Goal: Book appointment/travel/reservation

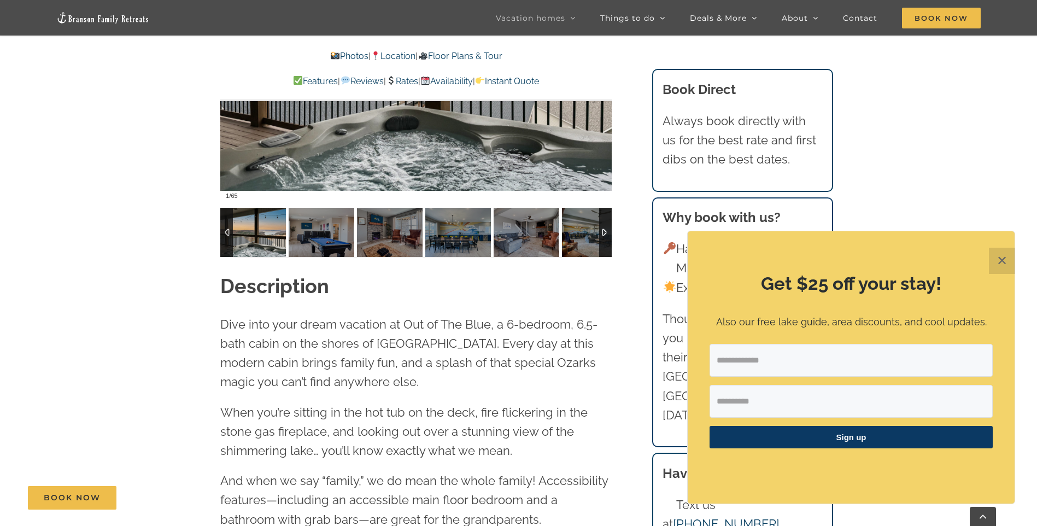
scroll to position [1039, 0]
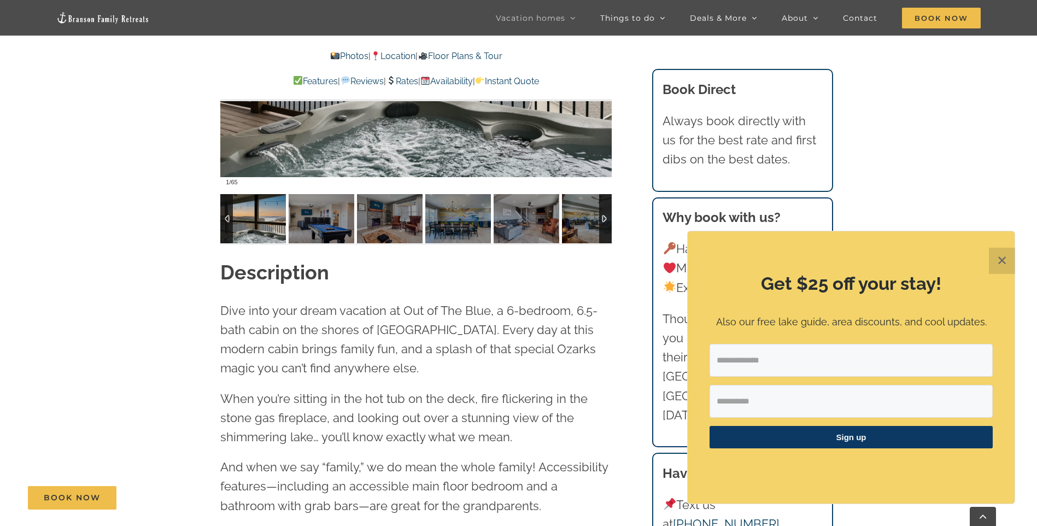
click at [262, 222] on img at bounding box center [253, 218] width 66 height 49
click at [606, 218] on div at bounding box center [605, 218] width 13 height 49
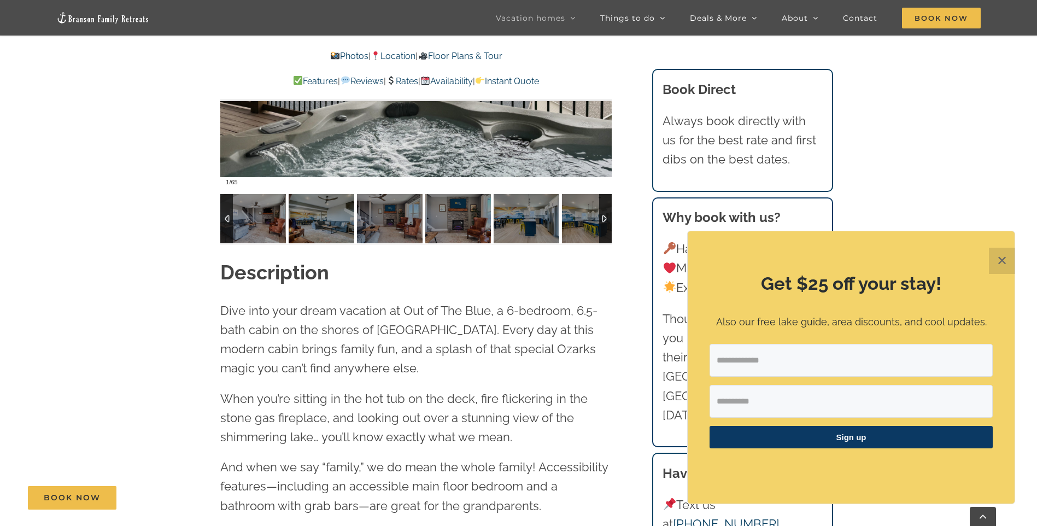
click at [226, 210] on div at bounding box center [226, 218] width 13 height 49
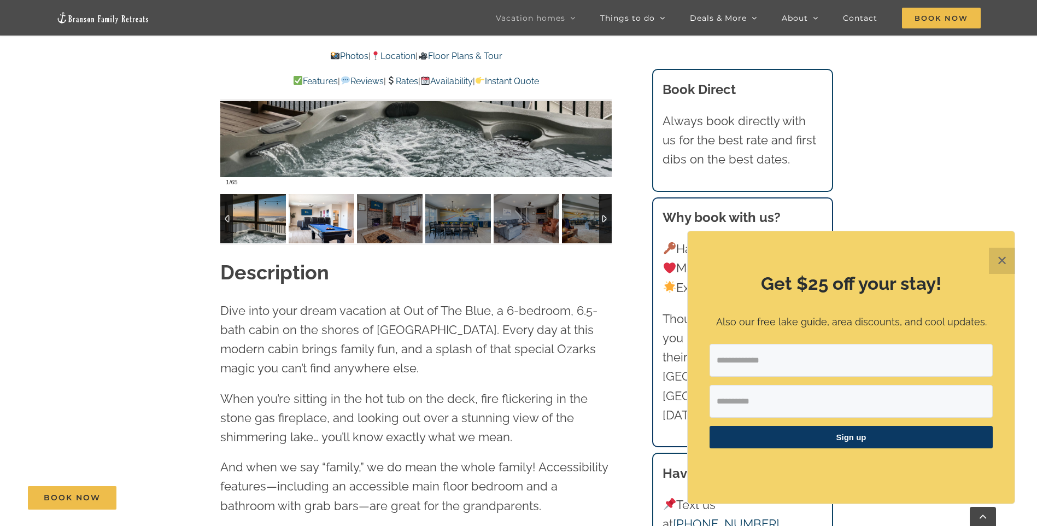
click at [317, 219] on img at bounding box center [322, 218] width 66 height 49
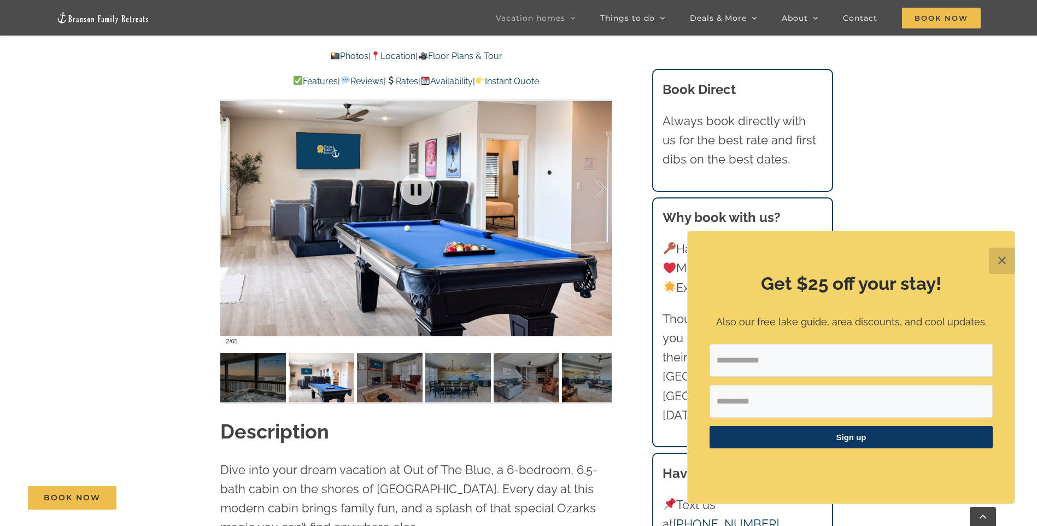
scroll to position [875, 0]
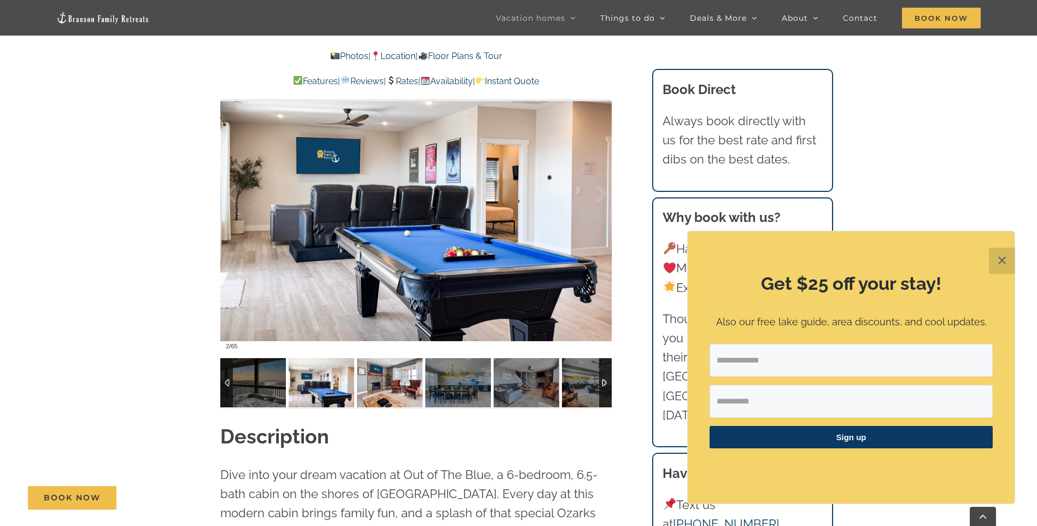
click at [386, 389] on img at bounding box center [390, 382] width 66 height 49
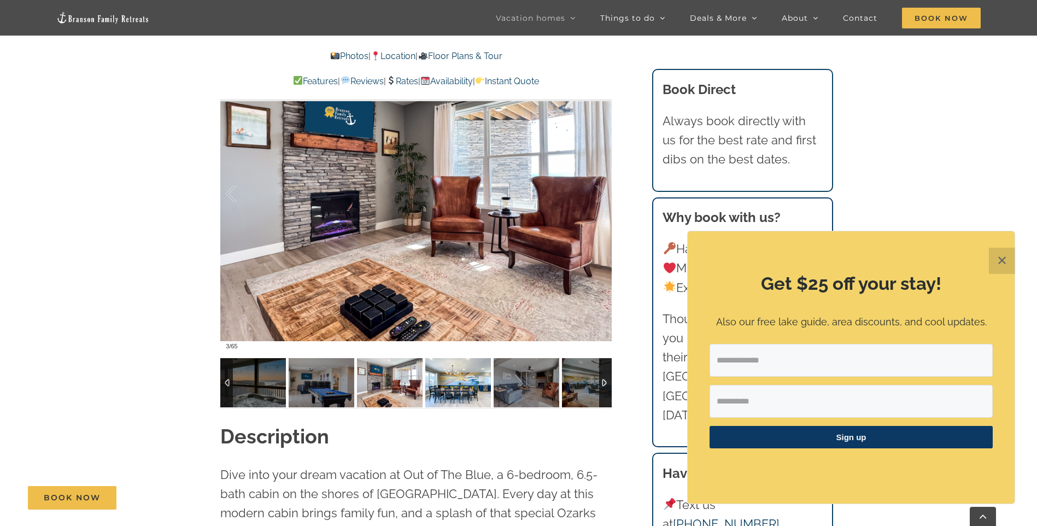
click at [469, 382] on img at bounding box center [458, 382] width 66 height 49
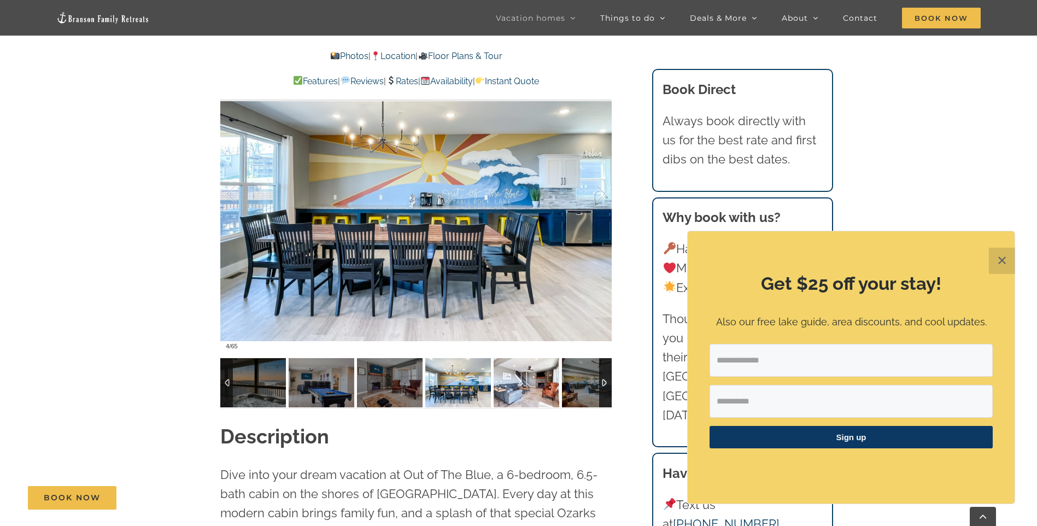
click at [525, 390] on img at bounding box center [527, 382] width 66 height 49
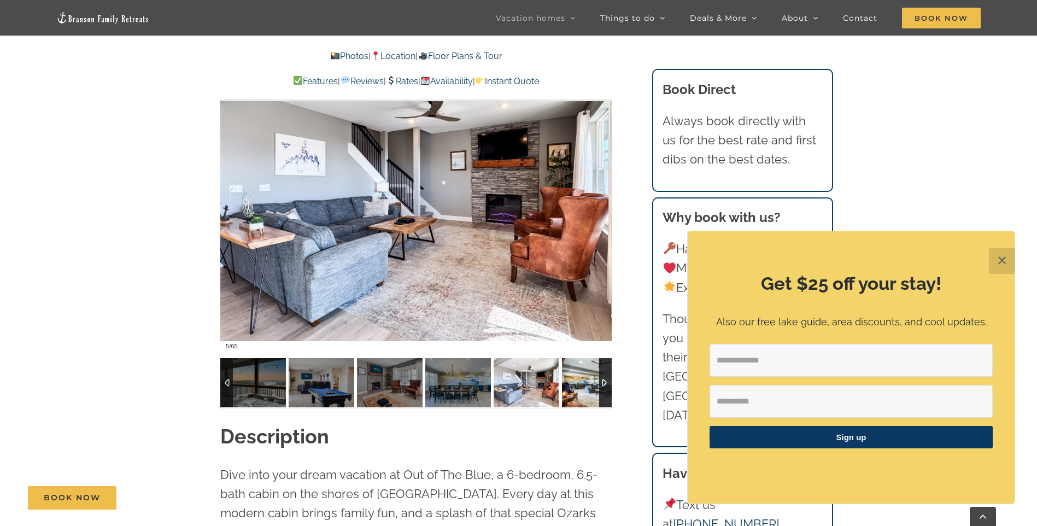
click at [578, 388] on img at bounding box center [595, 382] width 66 height 49
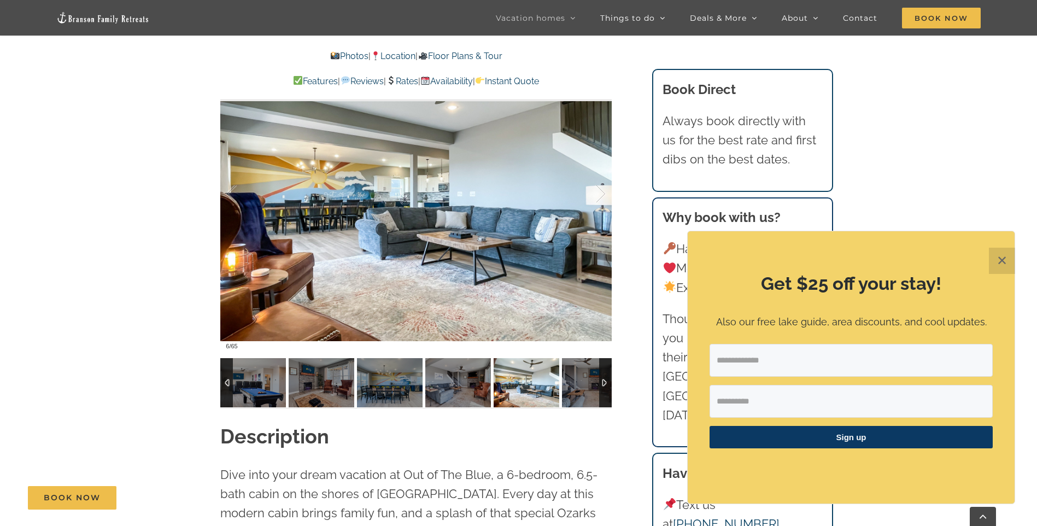
click at [610, 382] on div at bounding box center [605, 382] width 13 height 49
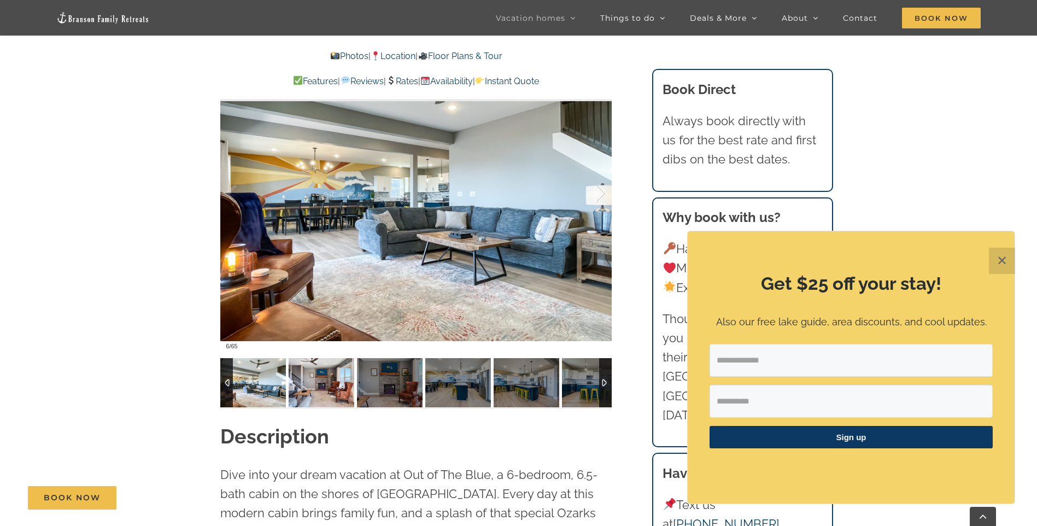
click at [310, 384] on img at bounding box center [322, 382] width 66 height 49
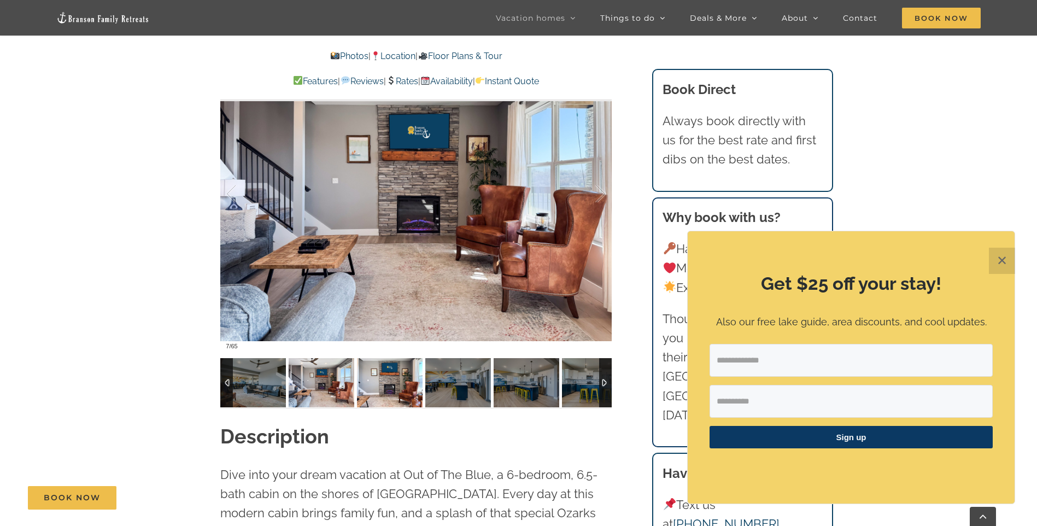
click at [383, 384] on img at bounding box center [390, 382] width 66 height 49
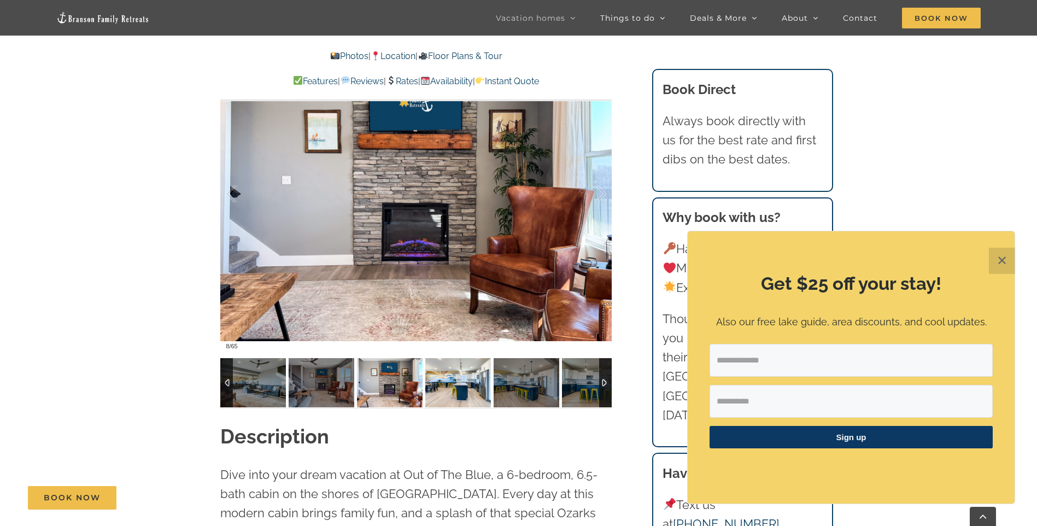
click at [442, 384] on img at bounding box center [458, 382] width 66 height 49
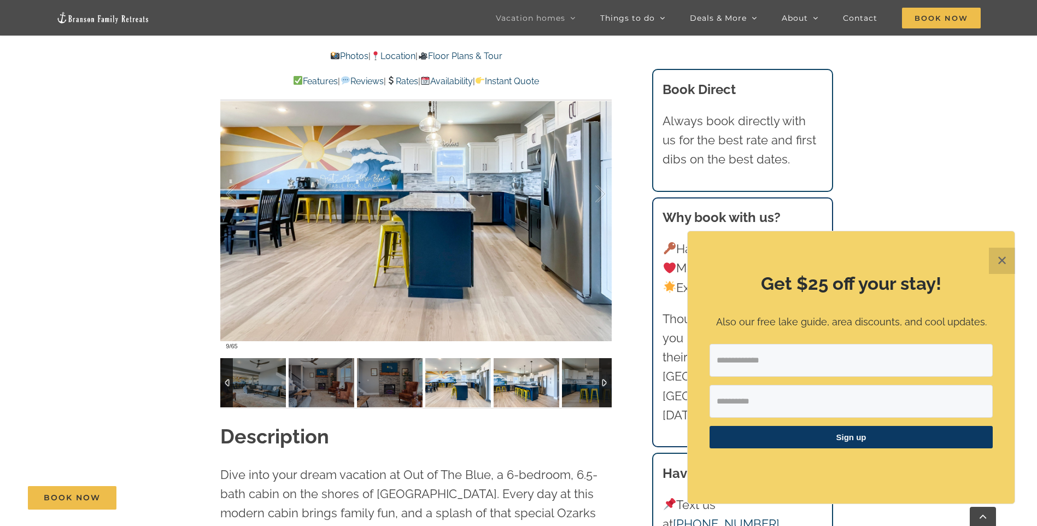
click at [532, 388] on img at bounding box center [527, 382] width 66 height 49
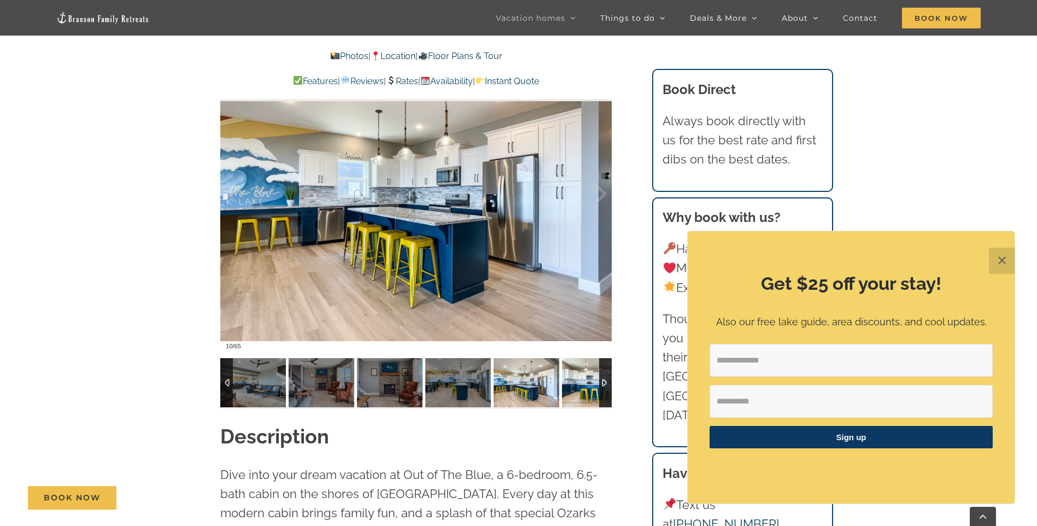
click at [581, 385] on img at bounding box center [595, 382] width 66 height 49
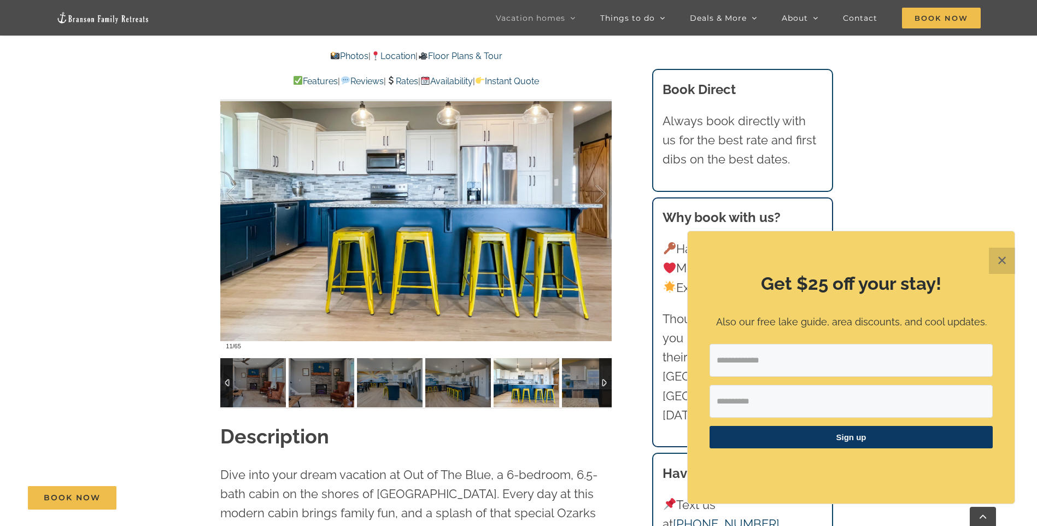
click at [606, 379] on div at bounding box center [605, 382] width 13 height 49
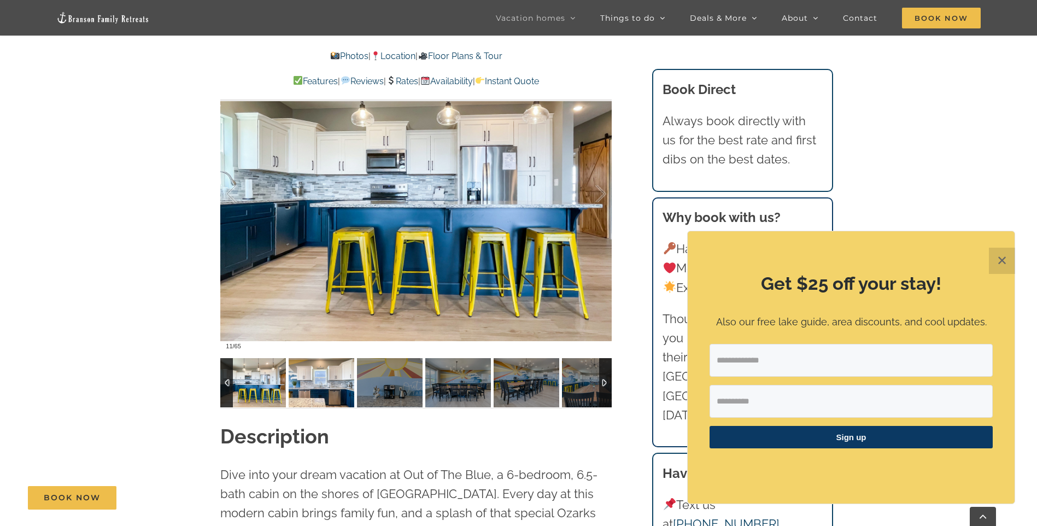
click at [311, 380] on img at bounding box center [322, 382] width 66 height 49
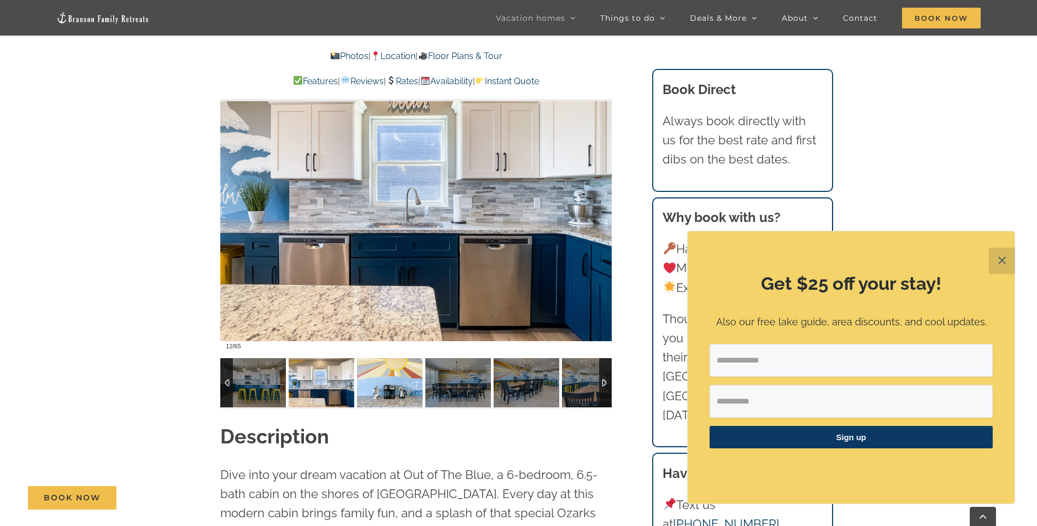
click at [387, 382] on img at bounding box center [390, 382] width 66 height 49
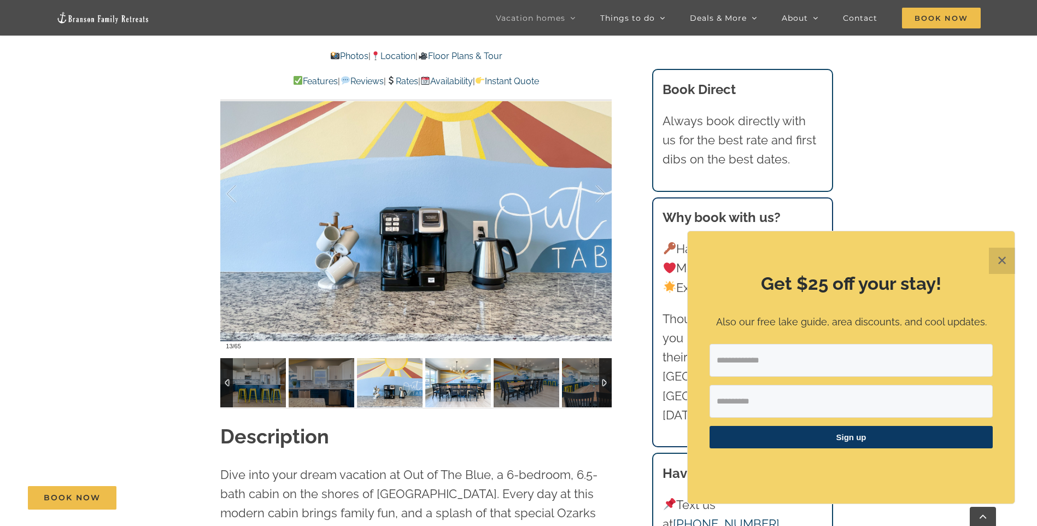
click at [445, 382] on img at bounding box center [458, 382] width 66 height 49
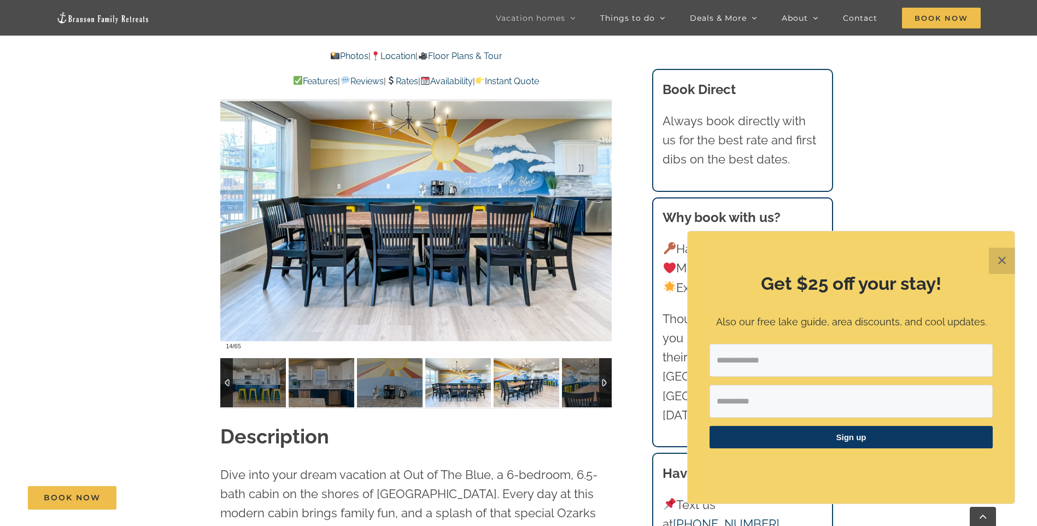
click at [528, 384] on img at bounding box center [527, 382] width 66 height 49
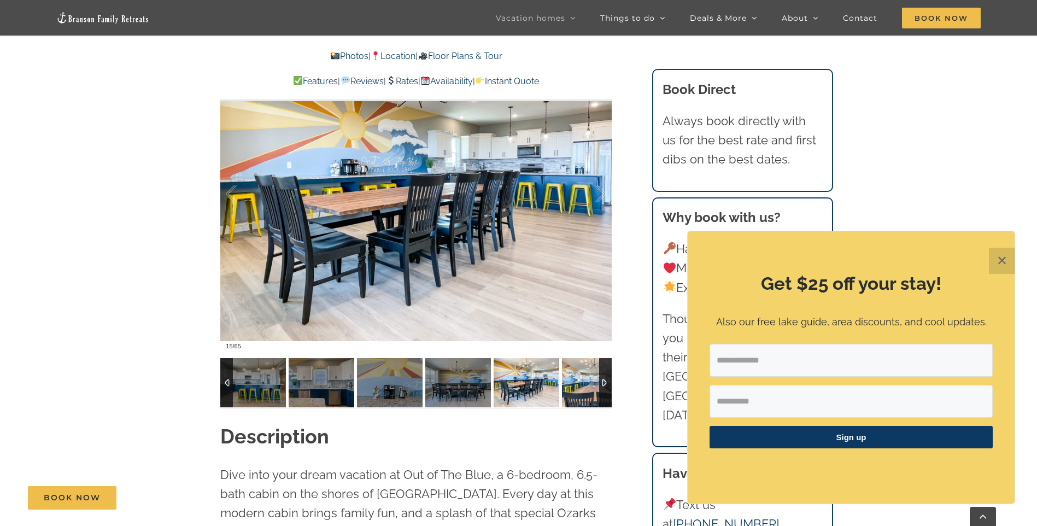
click at [579, 386] on img at bounding box center [595, 382] width 66 height 49
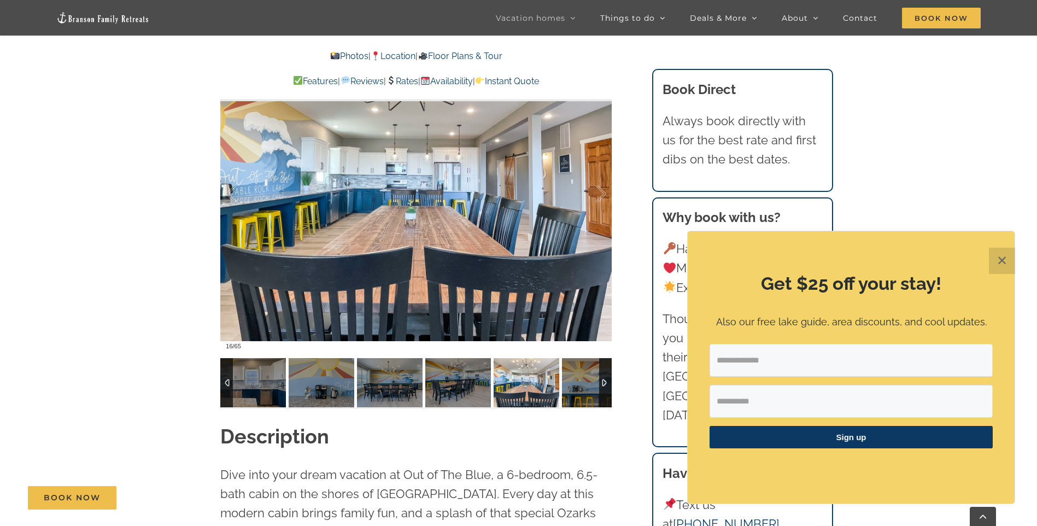
click at [603, 383] on div at bounding box center [605, 382] width 13 height 49
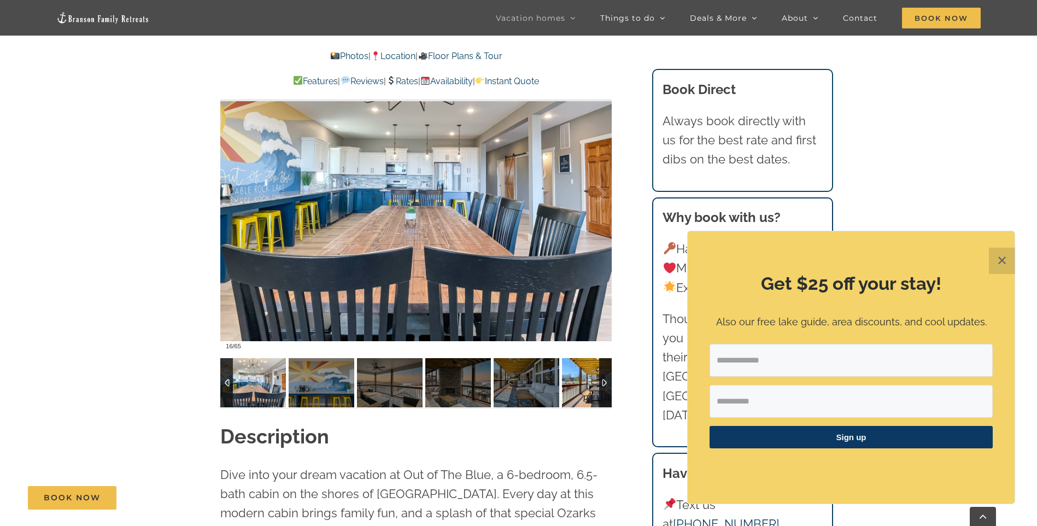
click at [587, 380] on img at bounding box center [595, 382] width 66 height 49
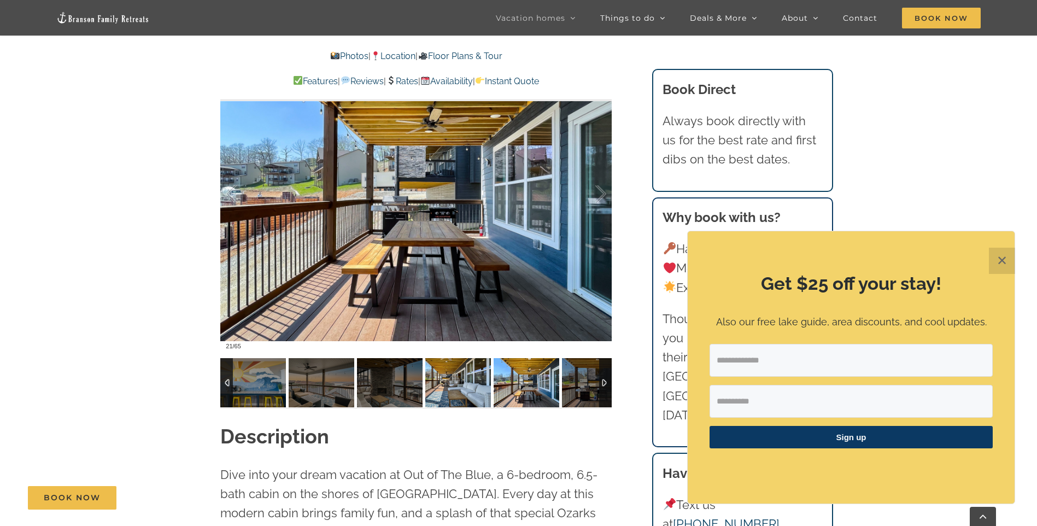
click at [460, 382] on img at bounding box center [458, 382] width 66 height 49
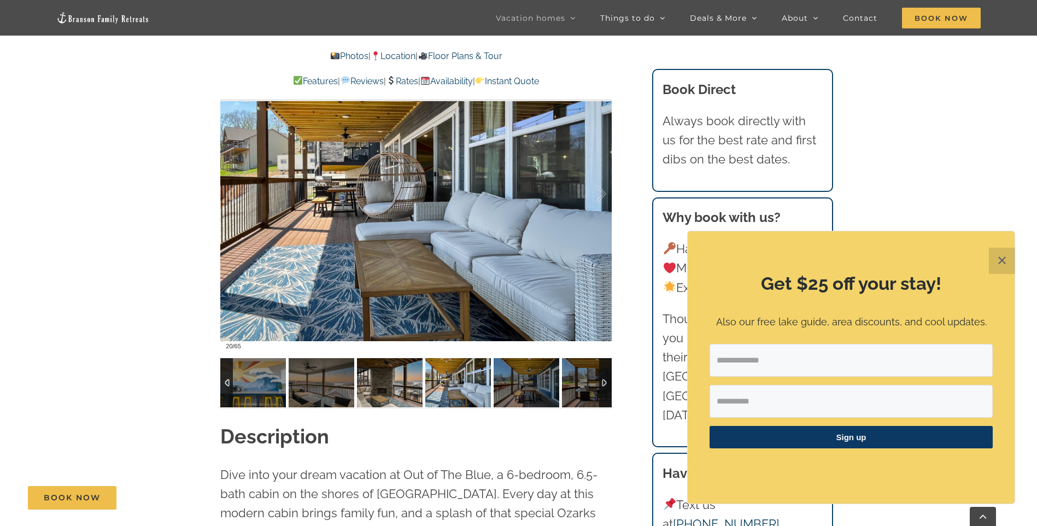
click at [396, 385] on img at bounding box center [390, 382] width 66 height 49
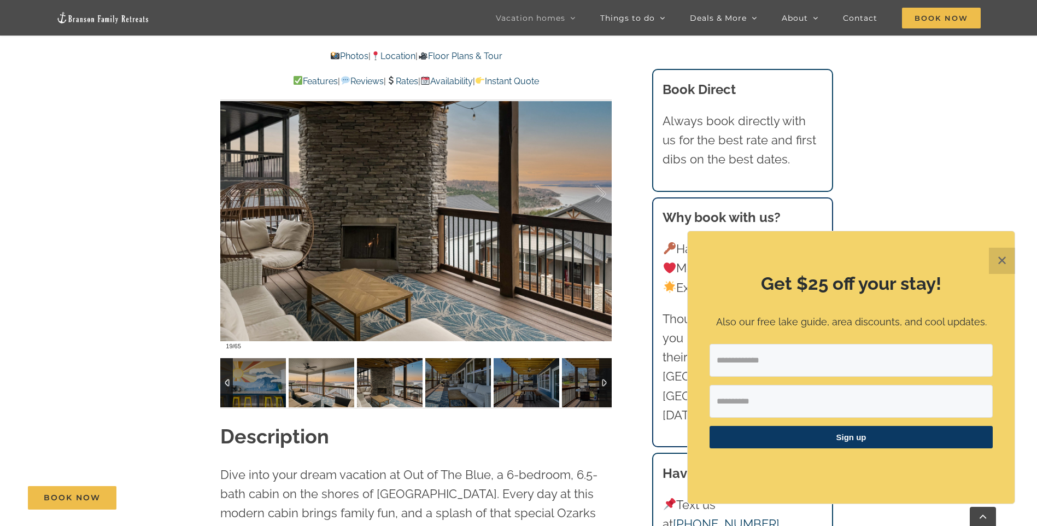
click at [296, 386] on img at bounding box center [322, 382] width 66 height 49
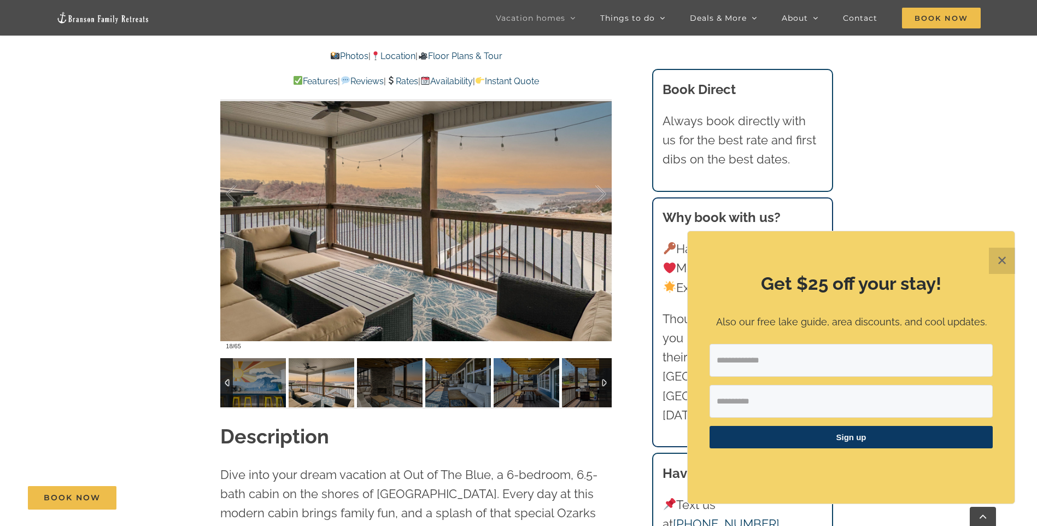
click at [603, 383] on div at bounding box center [605, 382] width 13 height 49
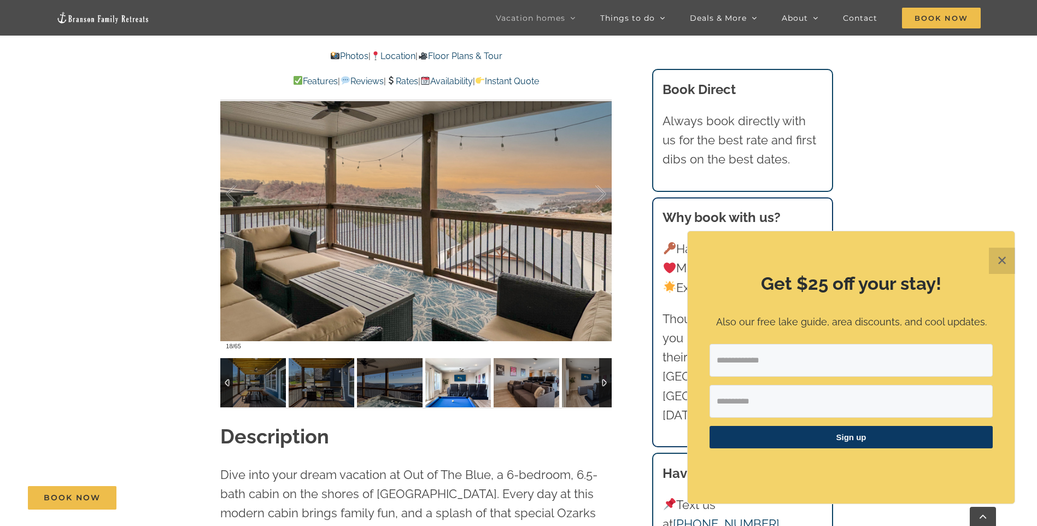
click at [473, 384] on img at bounding box center [458, 382] width 66 height 49
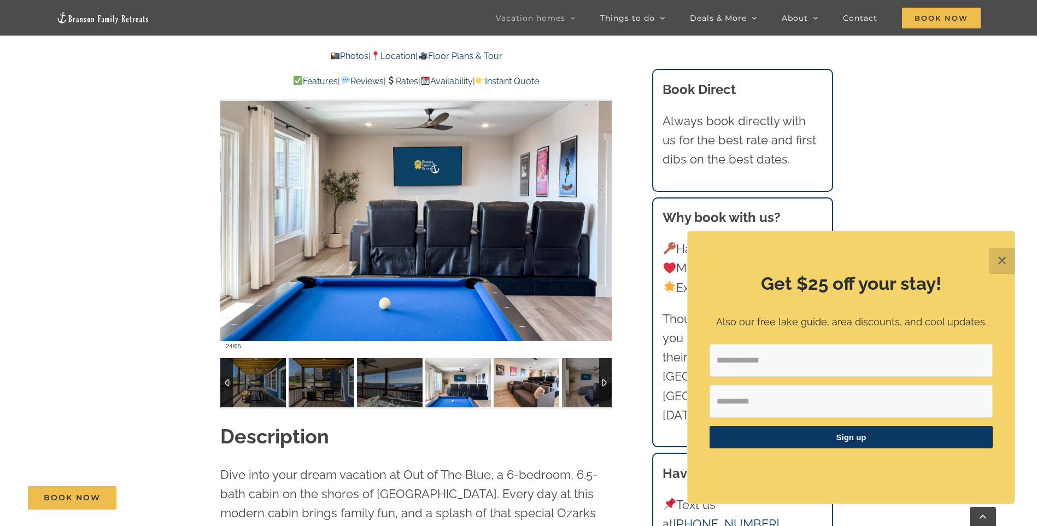
click at [528, 380] on img at bounding box center [527, 382] width 66 height 49
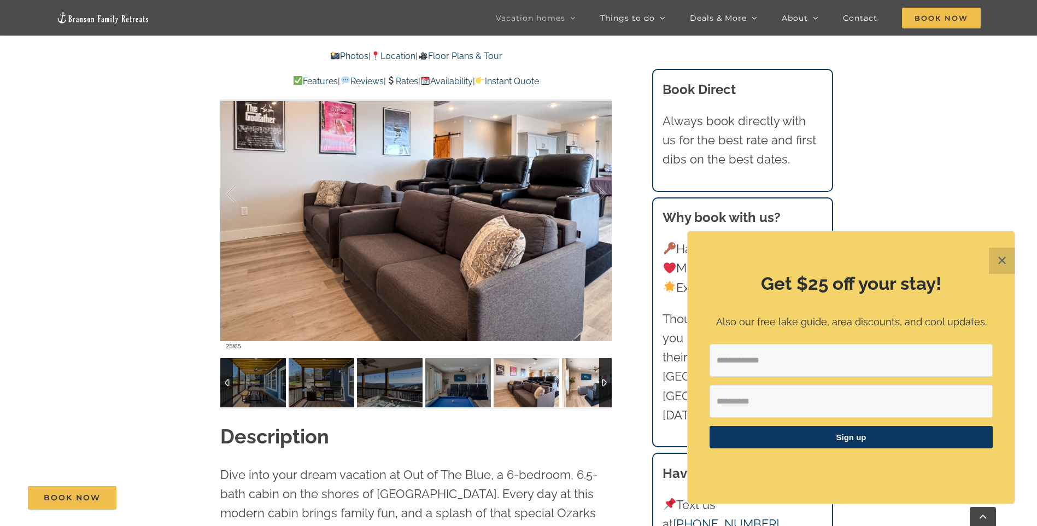
click at [584, 380] on img at bounding box center [595, 382] width 66 height 49
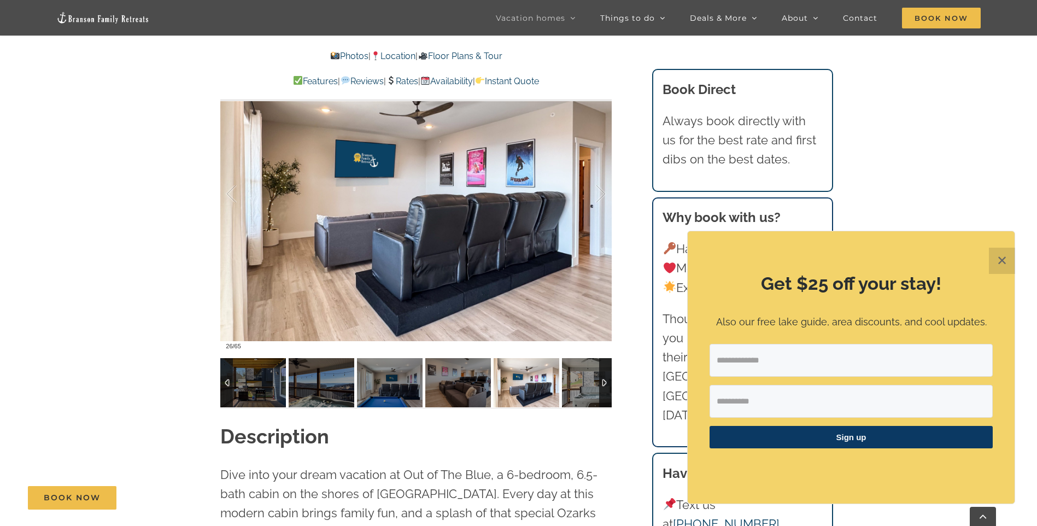
click at [605, 382] on div at bounding box center [605, 382] width 13 height 49
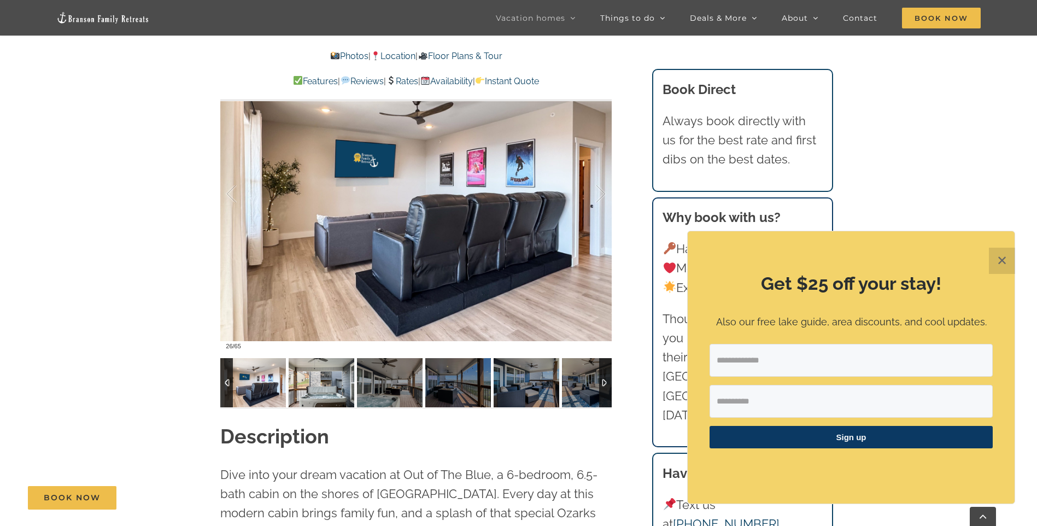
click at [320, 381] on img at bounding box center [322, 382] width 66 height 49
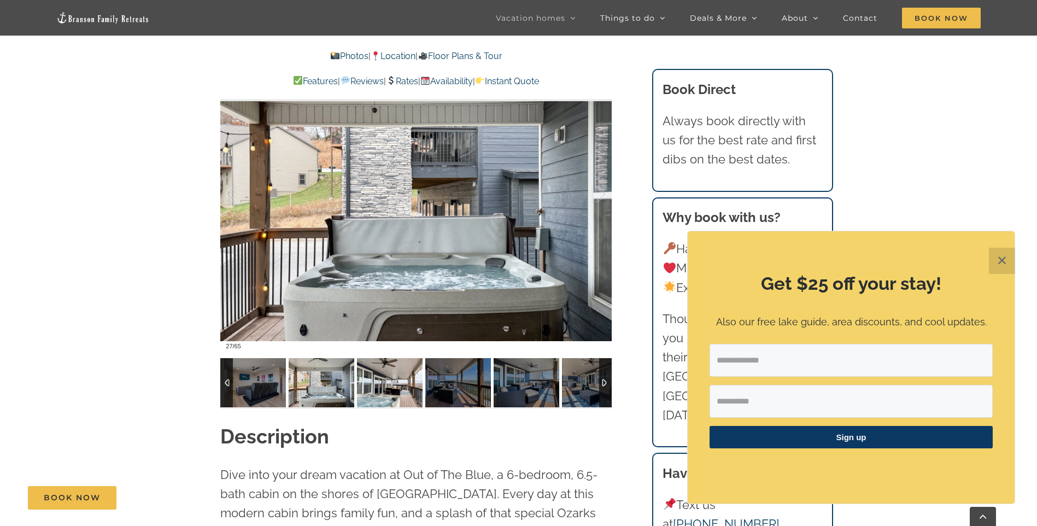
click at [370, 385] on img at bounding box center [390, 382] width 66 height 49
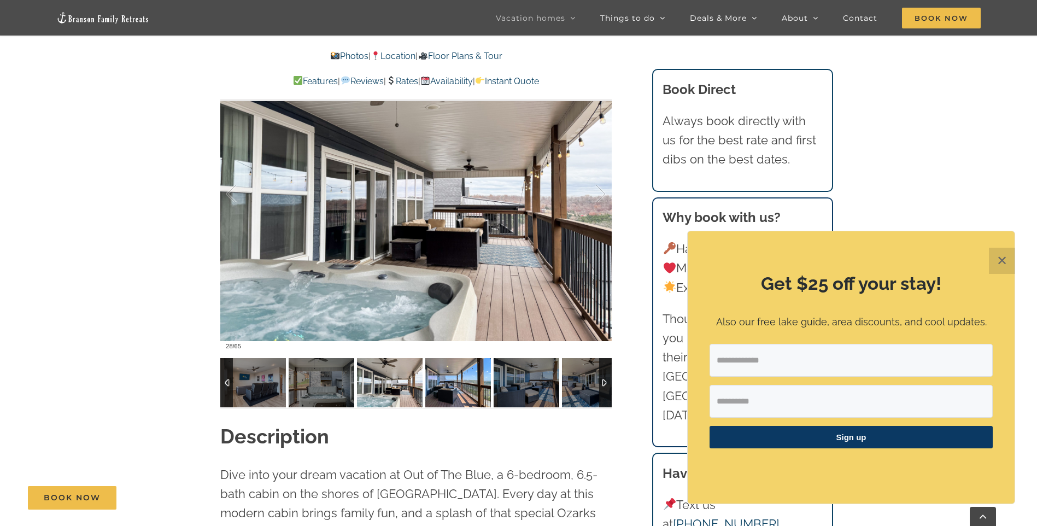
click at [433, 385] on img at bounding box center [458, 382] width 66 height 49
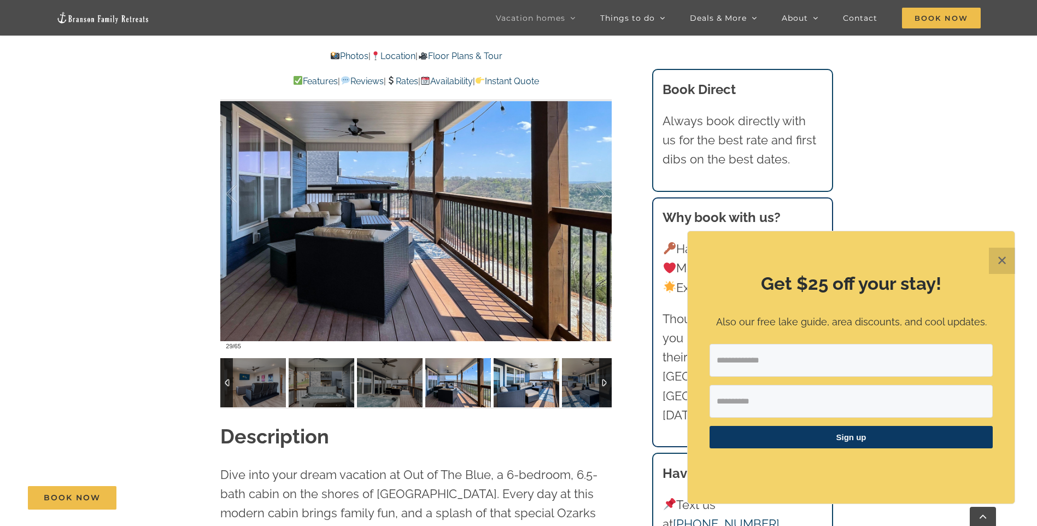
click at [535, 383] on img at bounding box center [527, 382] width 66 height 49
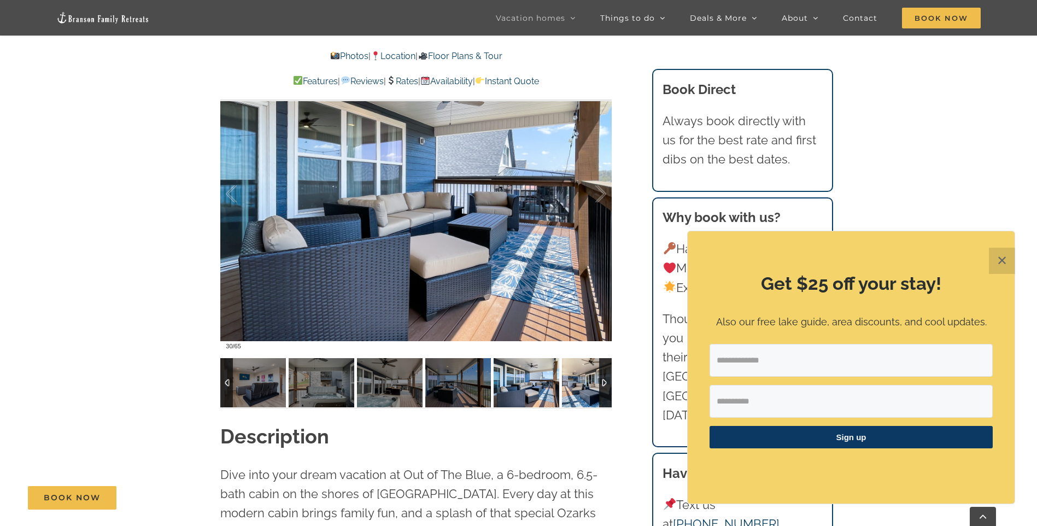
click at [581, 386] on img at bounding box center [595, 382] width 66 height 49
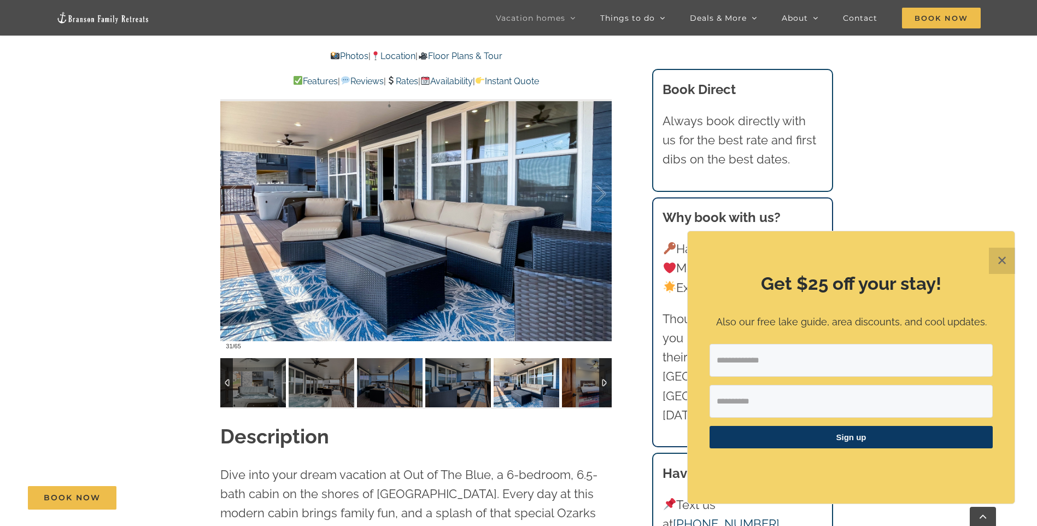
click at [607, 383] on div at bounding box center [605, 382] width 13 height 49
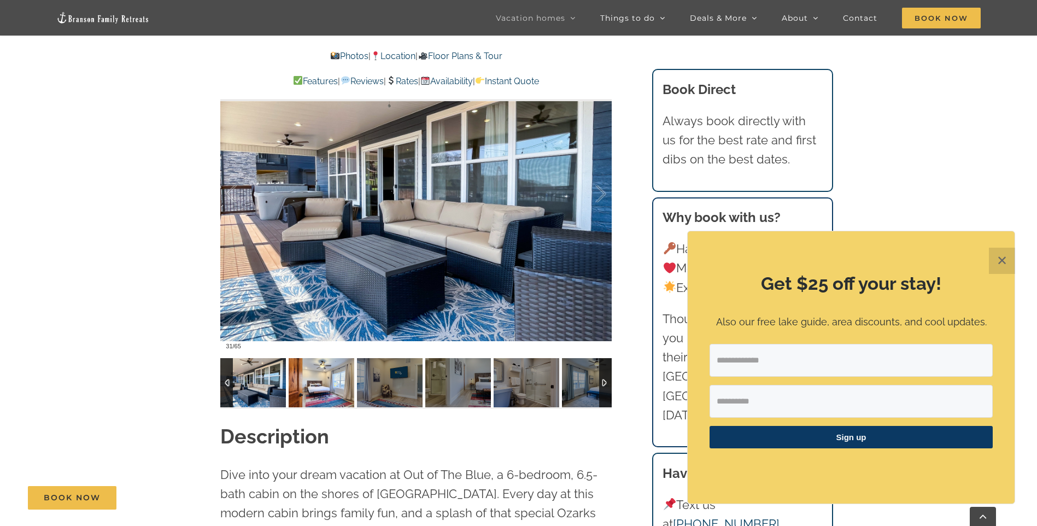
drag, startPoint x: 333, startPoint y: 376, endPoint x: 343, endPoint y: 378, distance: 10.1
click at [332, 376] on img at bounding box center [322, 382] width 66 height 49
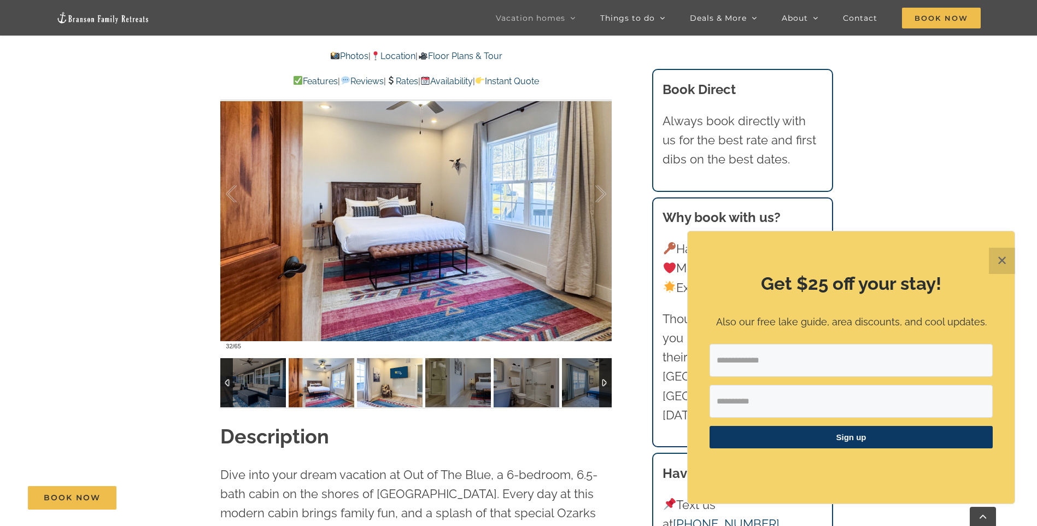
click at [382, 382] on img at bounding box center [390, 382] width 66 height 49
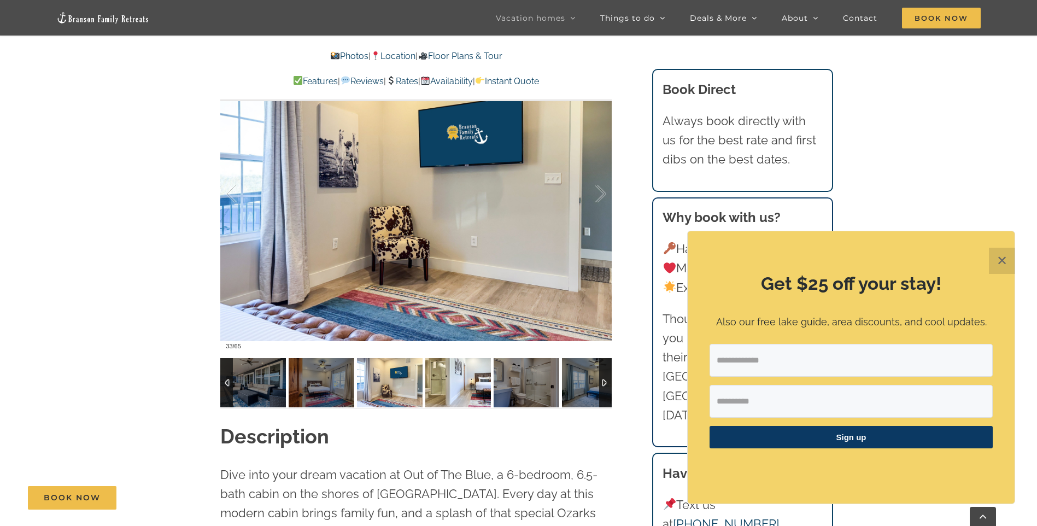
click at [456, 379] on img at bounding box center [458, 382] width 66 height 49
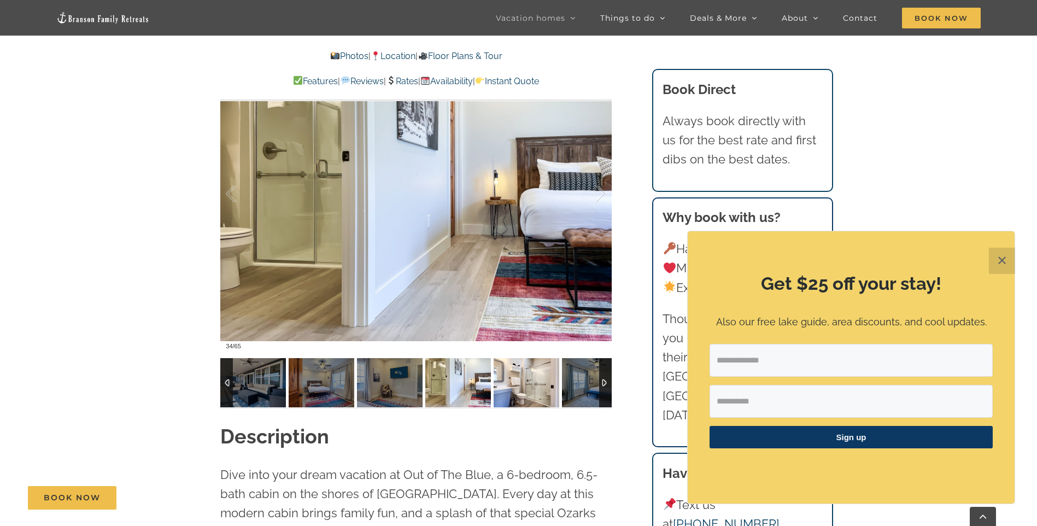
click at [537, 378] on img at bounding box center [527, 382] width 66 height 49
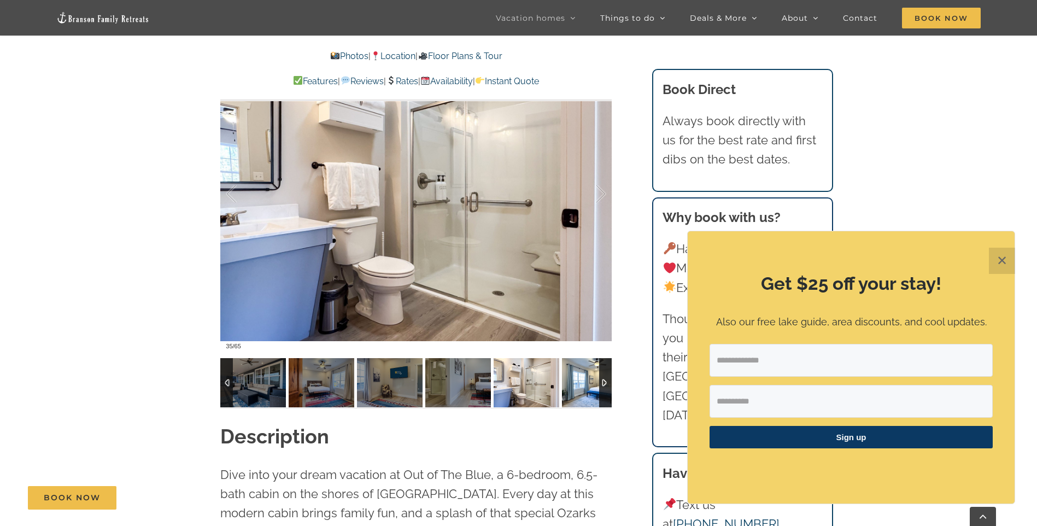
click at [570, 386] on img at bounding box center [595, 382] width 66 height 49
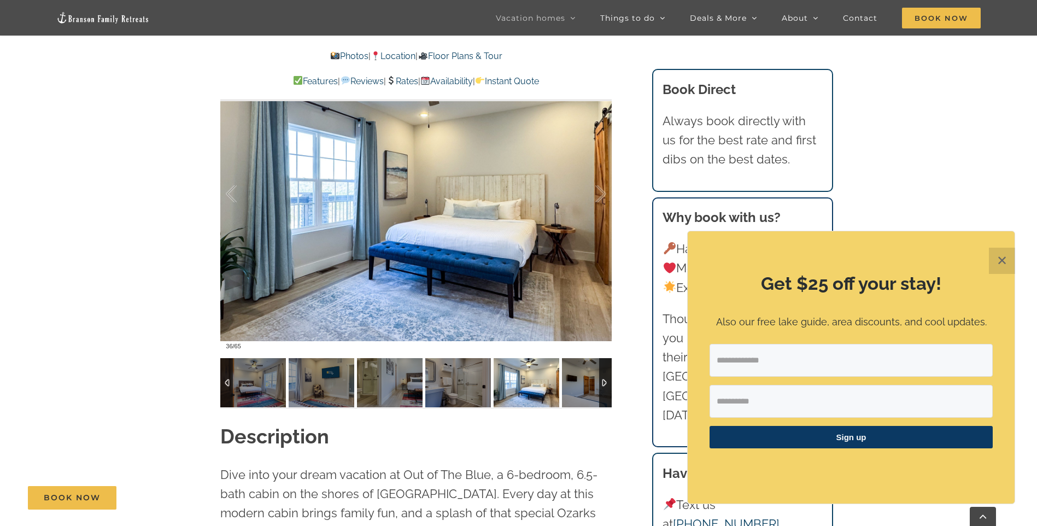
click at [606, 383] on div at bounding box center [605, 382] width 13 height 49
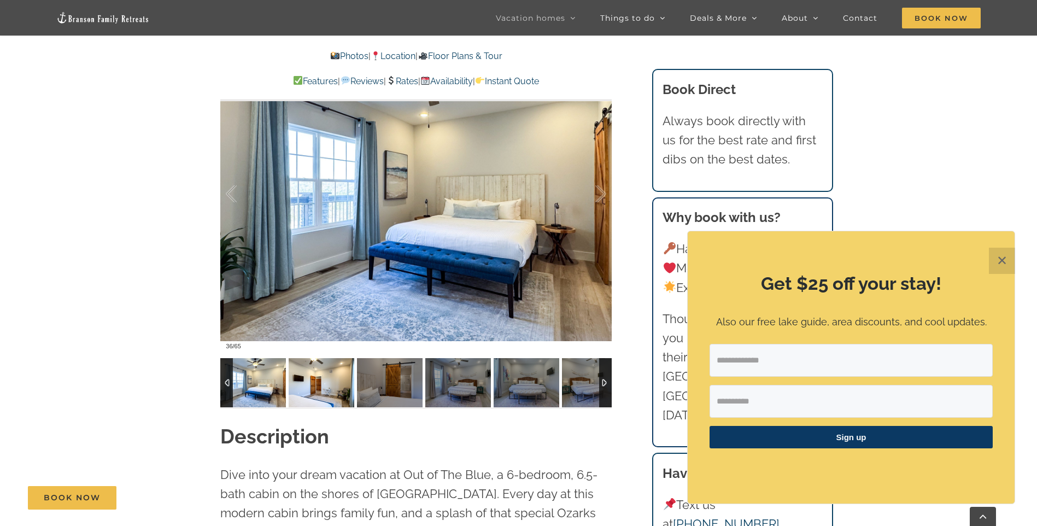
click at [304, 385] on img at bounding box center [322, 382] width 66 height 49
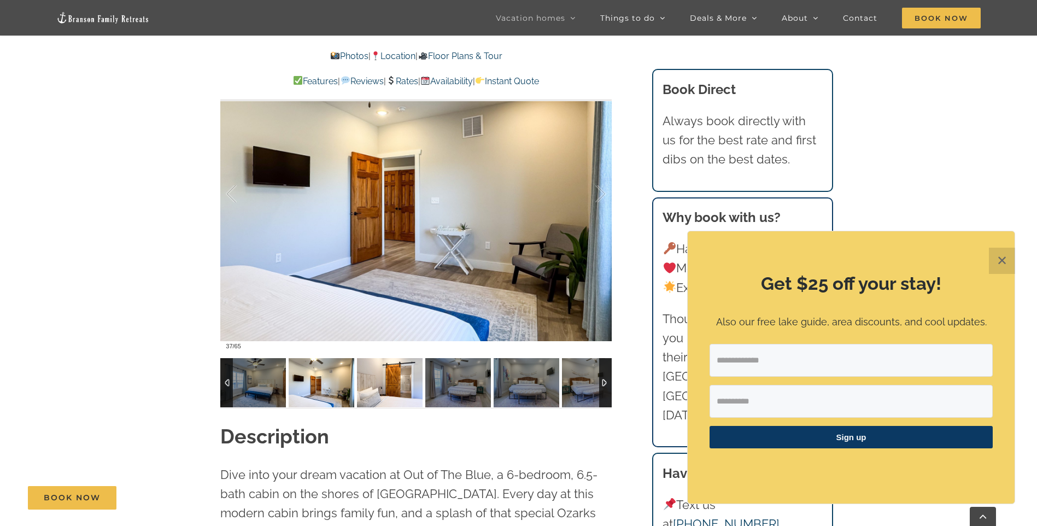
click at [385, 380] on img at bounding box center [390, 382] width 66 height 49
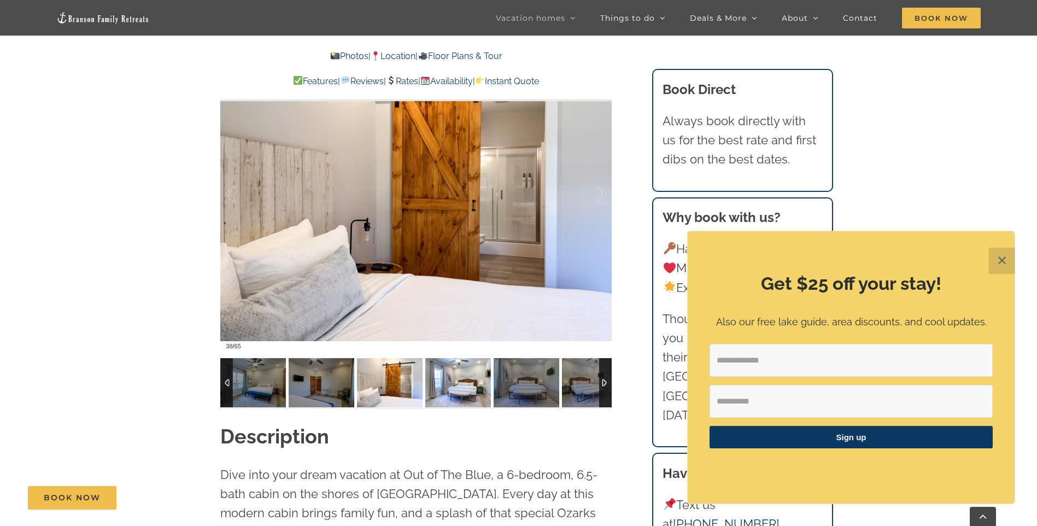
click at [464, 376] on img at bounding box center [458, 382] width 66 height 49
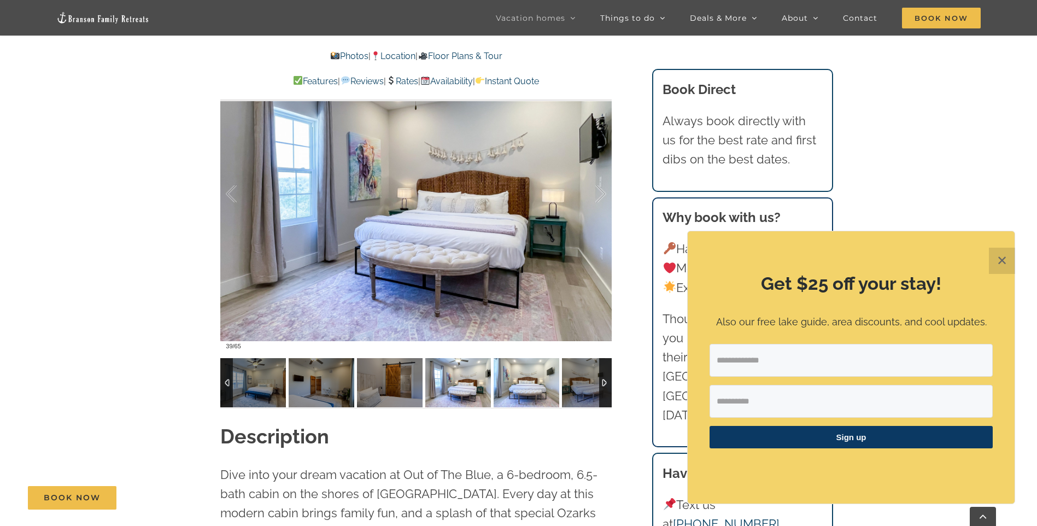
click at [530, 380] on img at bounding box center [527, 382] width 66 height 49
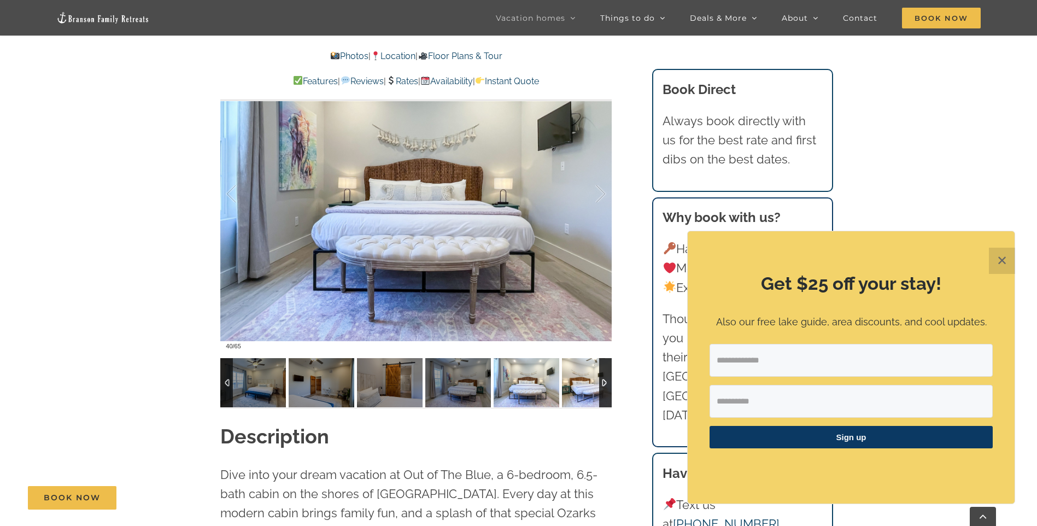
click at [579, 380] on img at bounding box center [595, 382] width 66 height 49
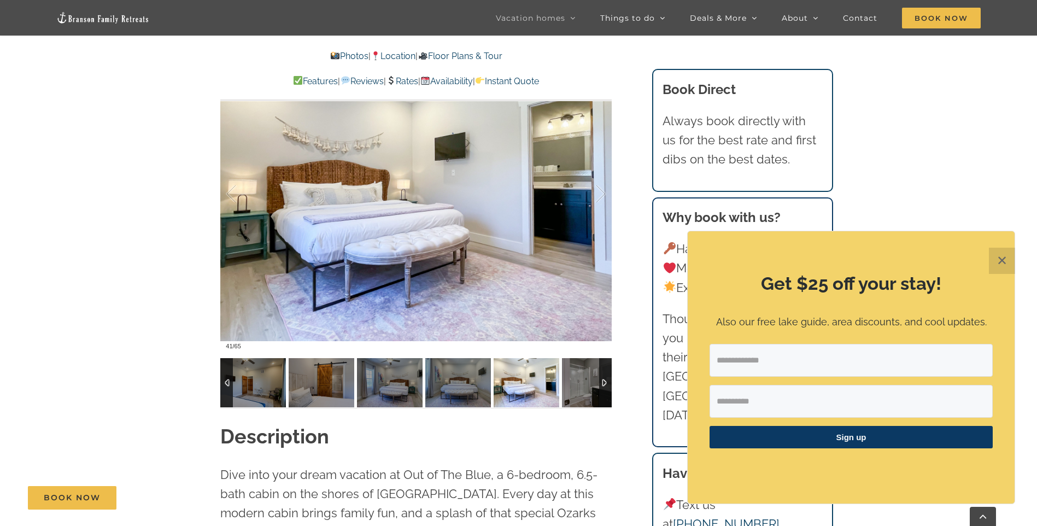
click at [602, 377] on div at bounding box center [605, 382] width 13 height 49
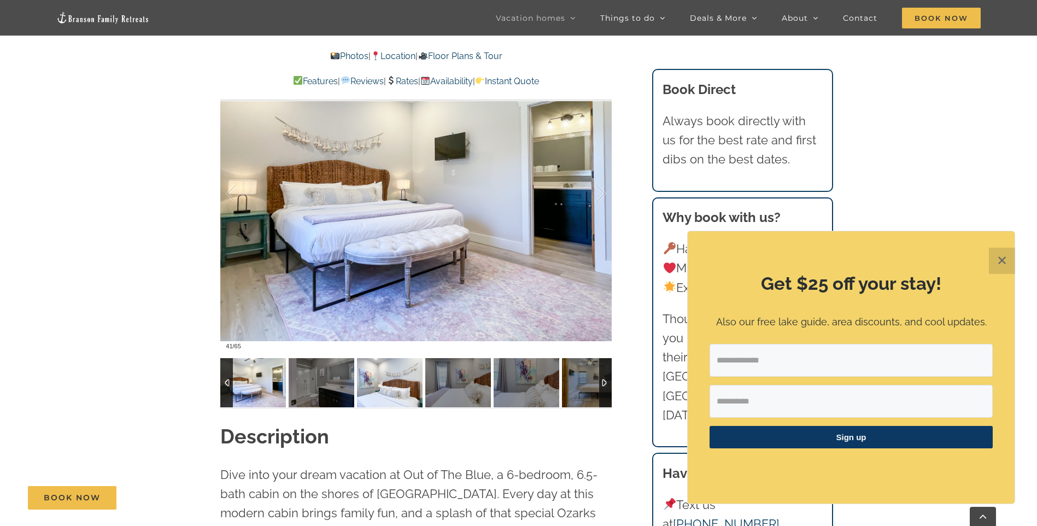
click at [397, 380] on img at bounding box center [390, 382] width 66 height 49
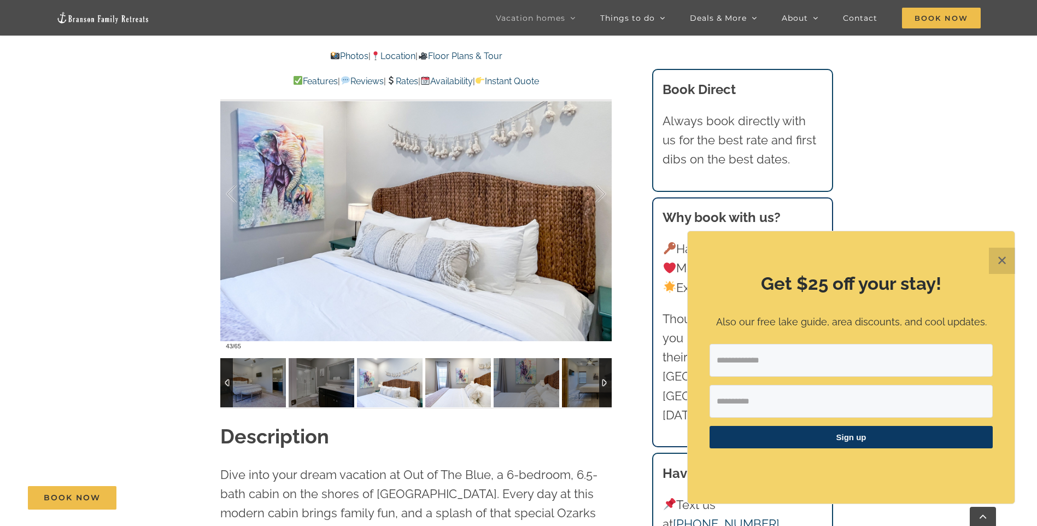
click at [444, 380] on img at bounding box center [458, 382] width 66 height 49
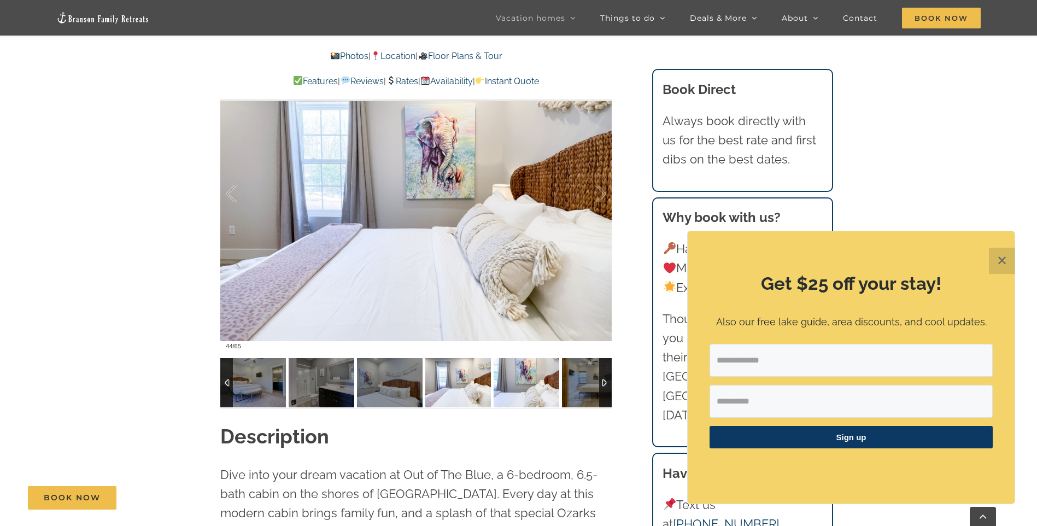
click at [520, 380] on img at bounding box center [527, 382] width 66 height 49
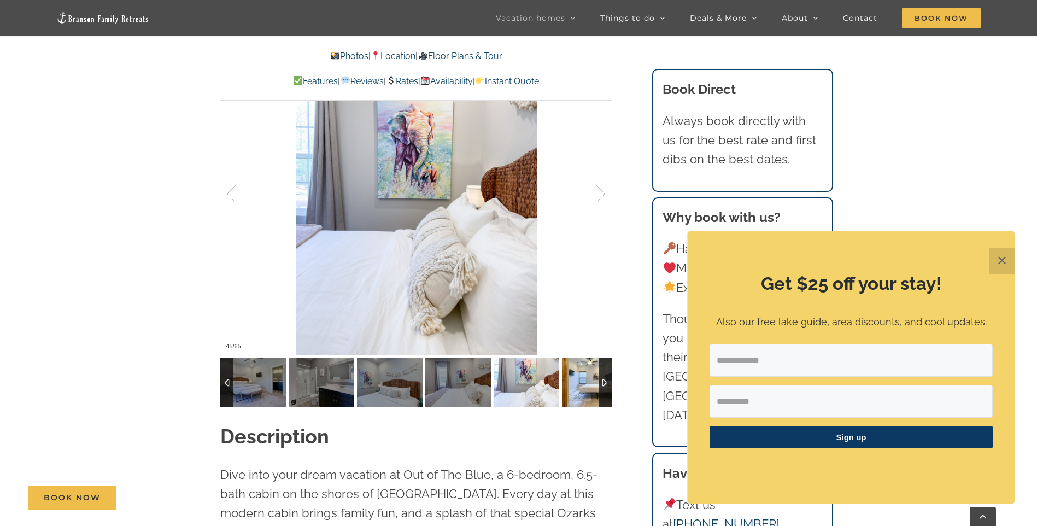
click at [587, 379] on img at bounding box center [595, 382] width 66 height 49
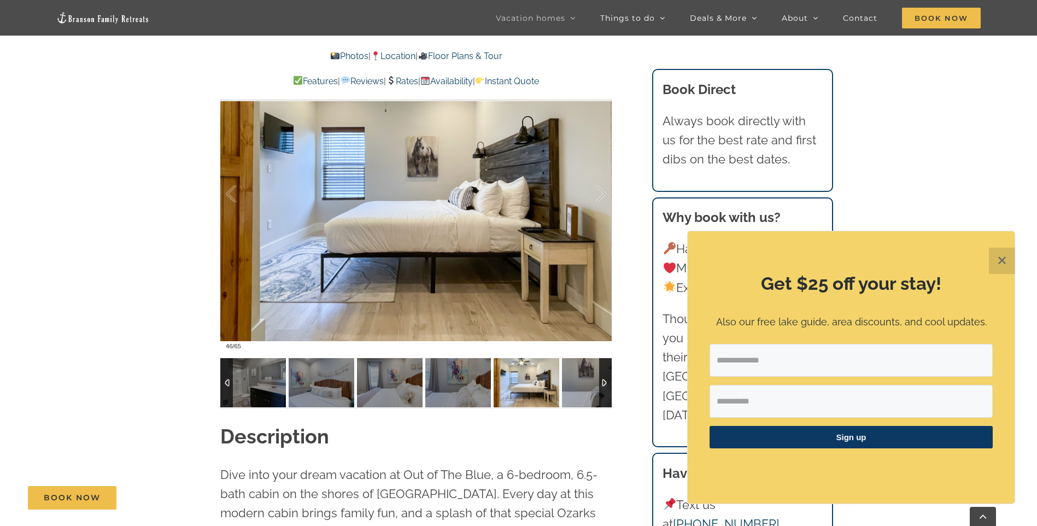
click at [603, 379] on div at bounding box center [605, 382] width 13 height 49
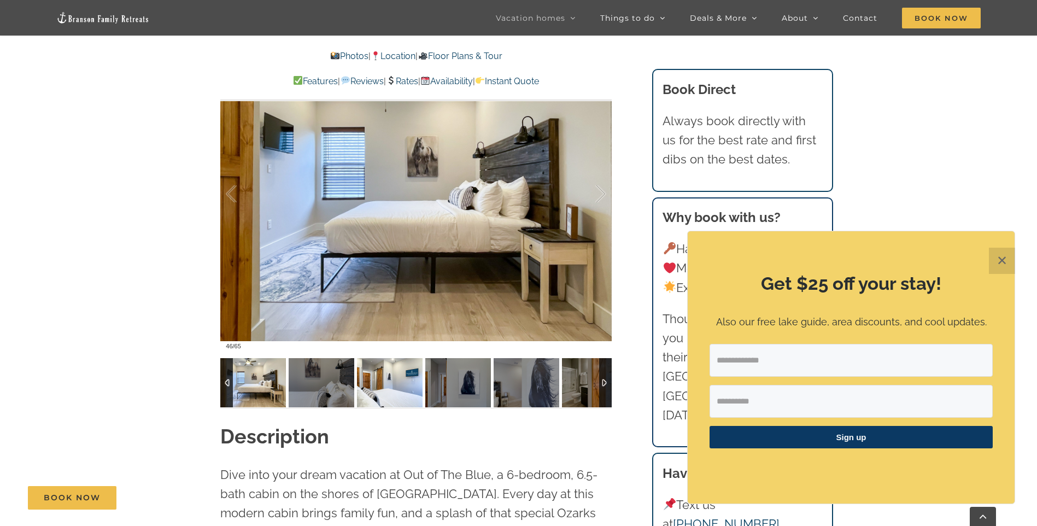
click at [375, 382] on img at bounding box center [390, 382] width 66 height 49
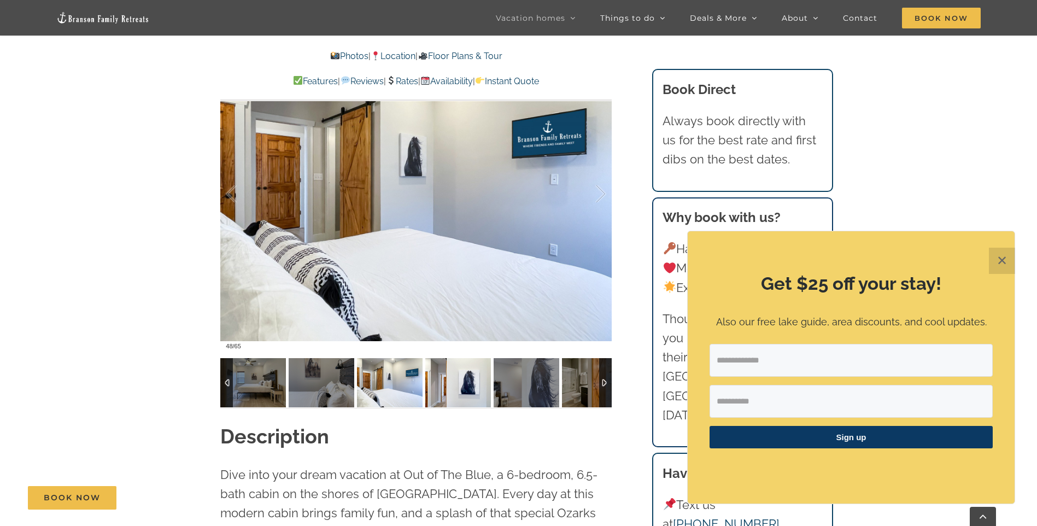
click at [461, 380] on img at bounding box center [458, 382] width 66 height 49
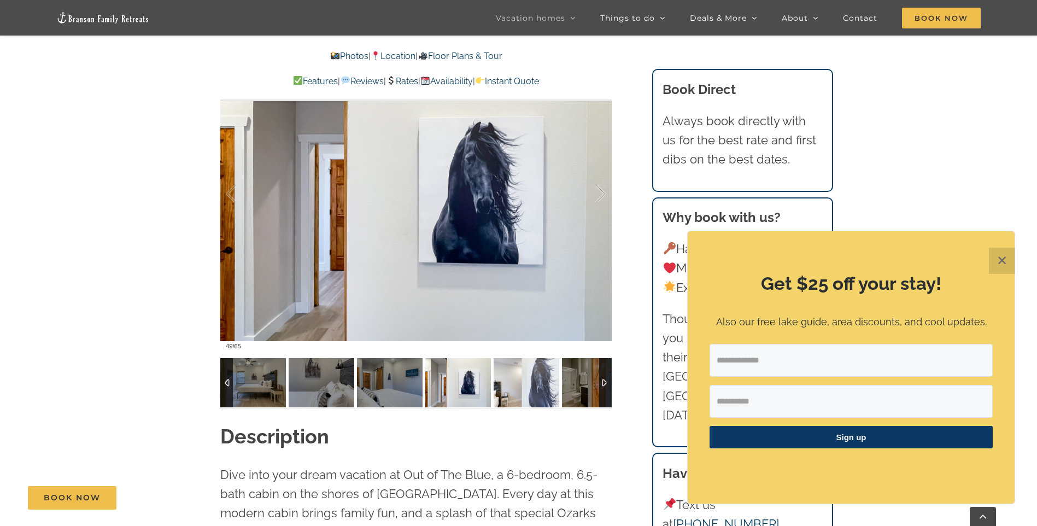
click at [522, 384] on img at bounding box center [527, 382] width 66 height 49
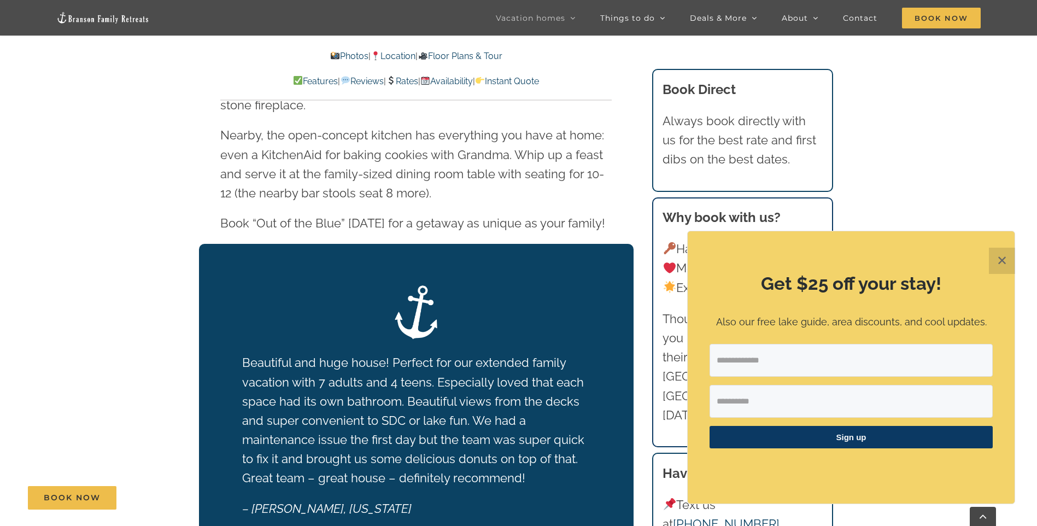
scroll to position [2187, 0]
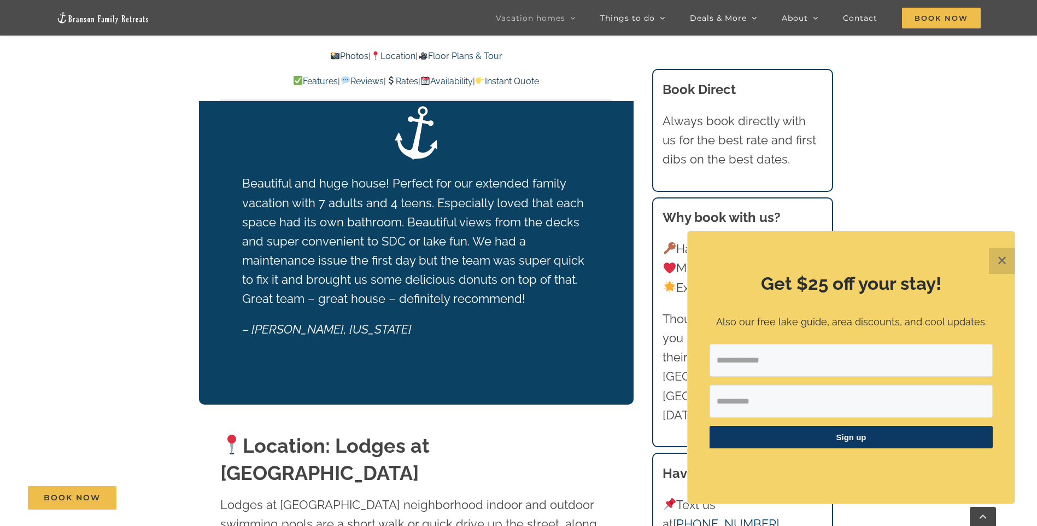
click at [995, 255] on button "✕" at bounding box center [1002, 261] width 26 height 26
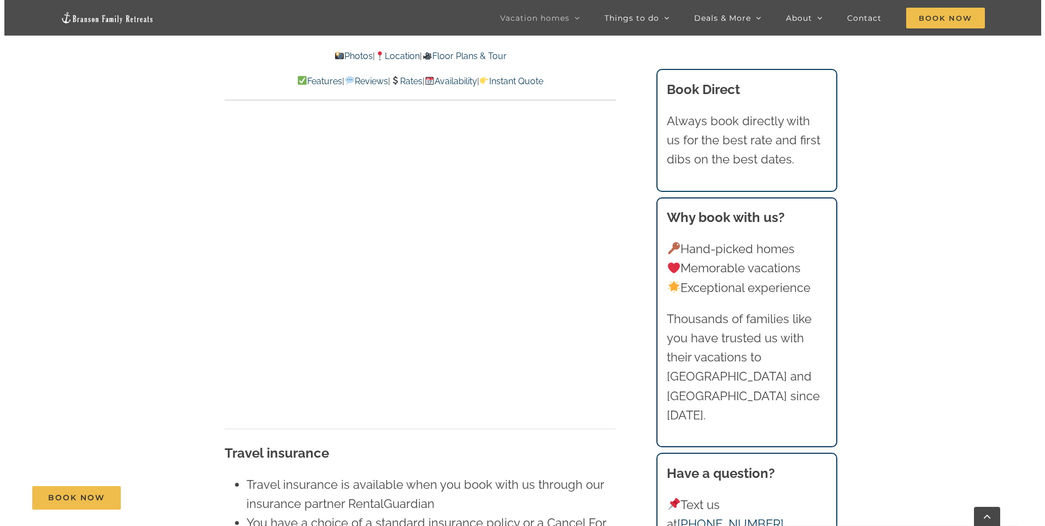
scroll to position [7106, 0]
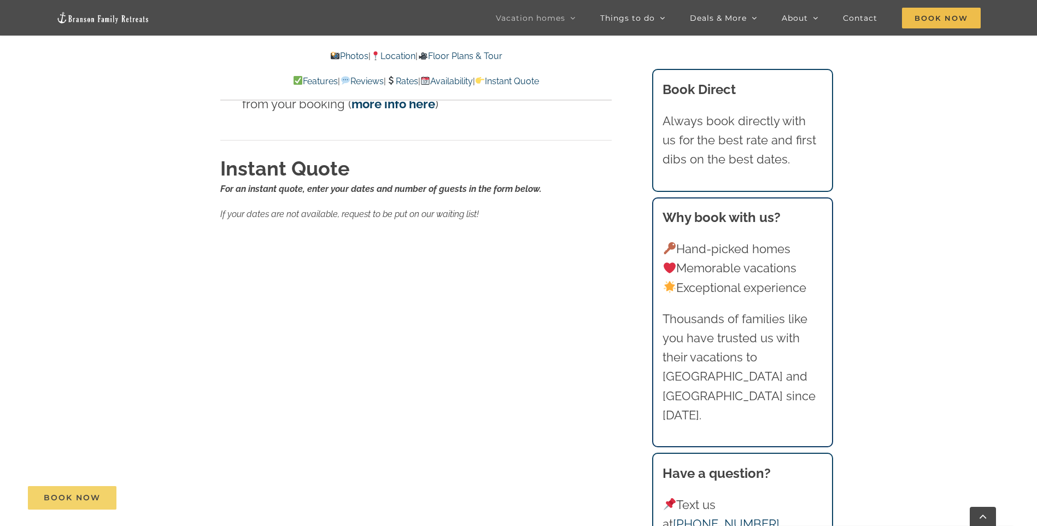
click at [104, 499] on link "Book Now" at bounding box center [72, 498] width 89 height 24
